Goal: Task Accomplishment & Management: Use online tool/utility

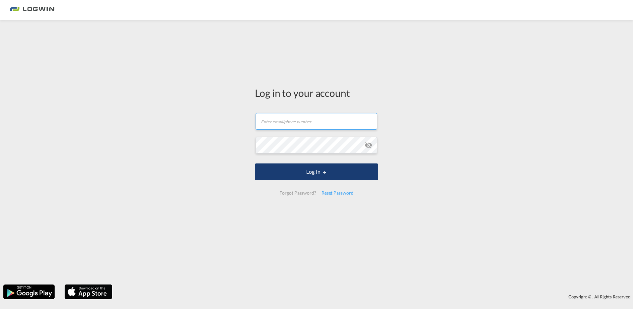
type input "[PERSON_NAME][EMAIL_ADDRESS][DOMAIN_NAME]"
click at [280, 173] on button "Log In" at bounding box center [316, 171] width 123 height 17
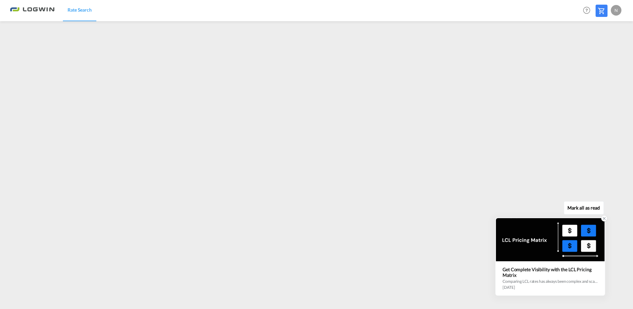
click at [603, 216] on icon at bounding box center [604, 218] width 5 height 5
